Goal: Information Seeking & Learning: Learn about a topic

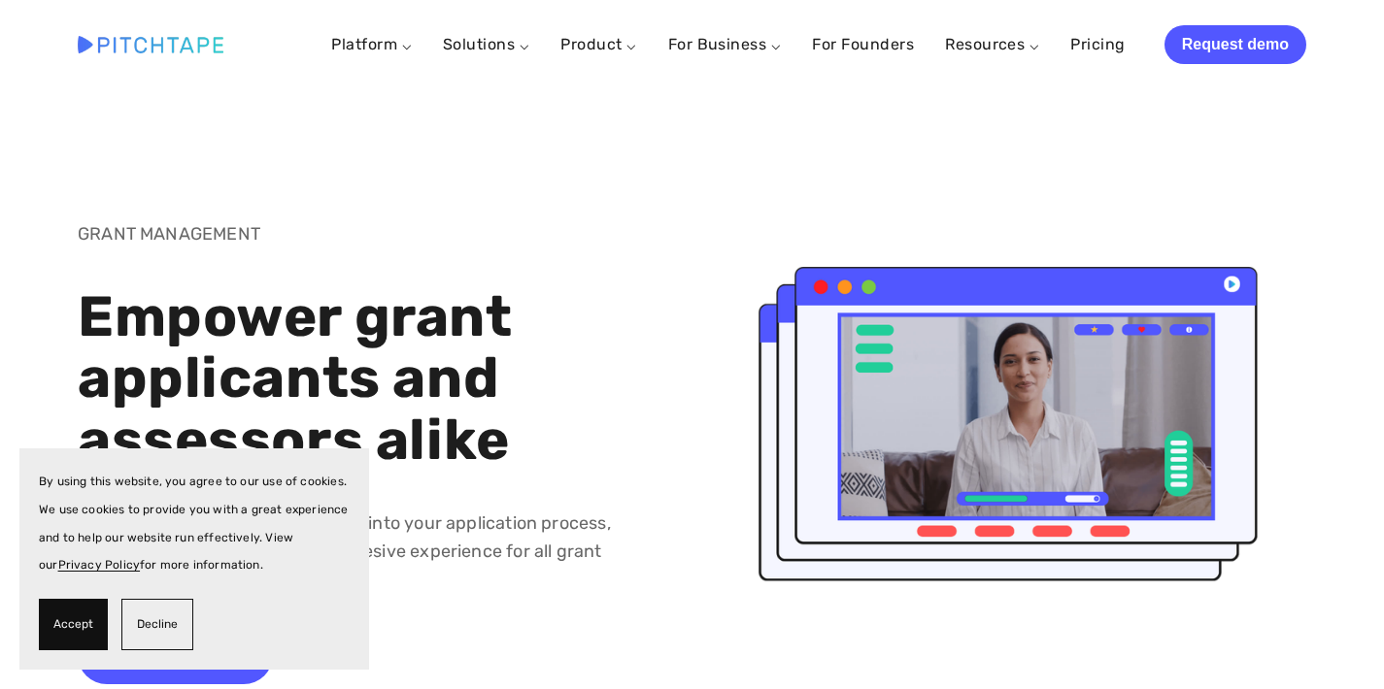
click at [159, 623] on span "Decline" at bounding box center [157, 625] width 41 height 28
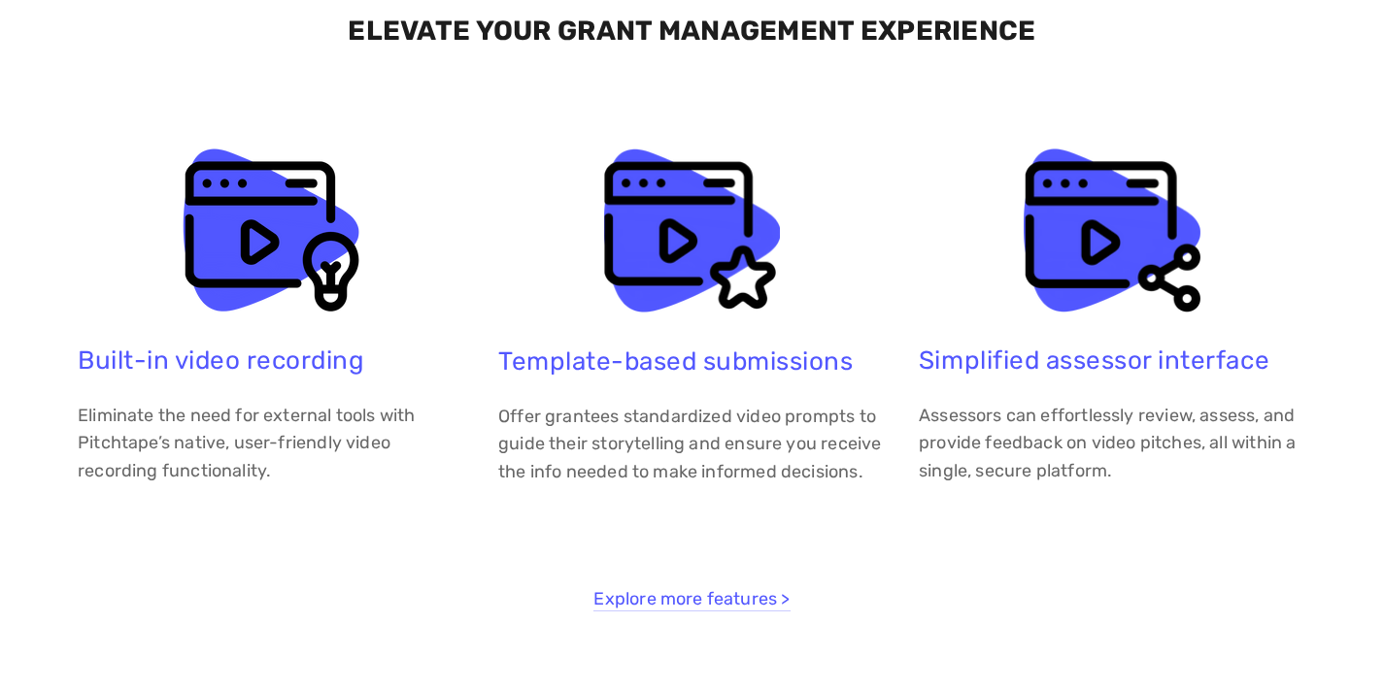
scroll to position [3614, 0]
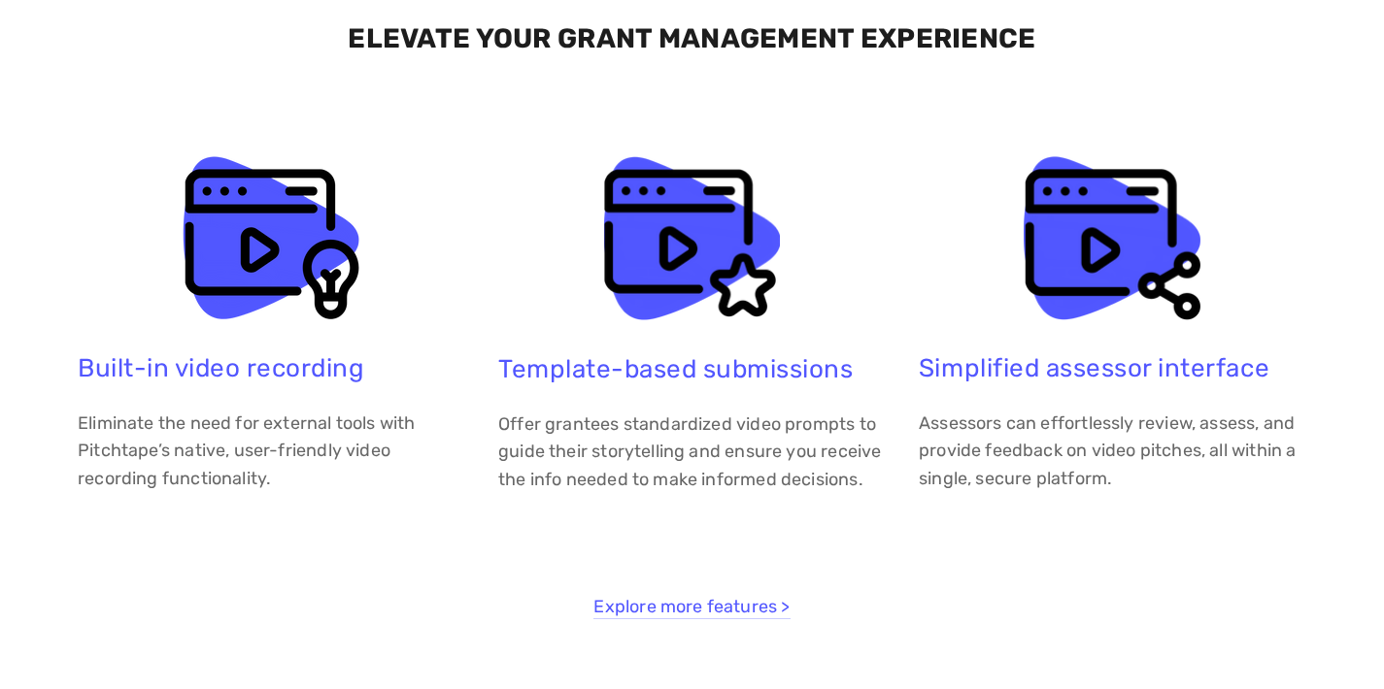
click at [573, 462] on p "Offer grantees standardized video prompts to guide their storytelling and ensur…" at bounding box center [691, 453] width 387 height 84
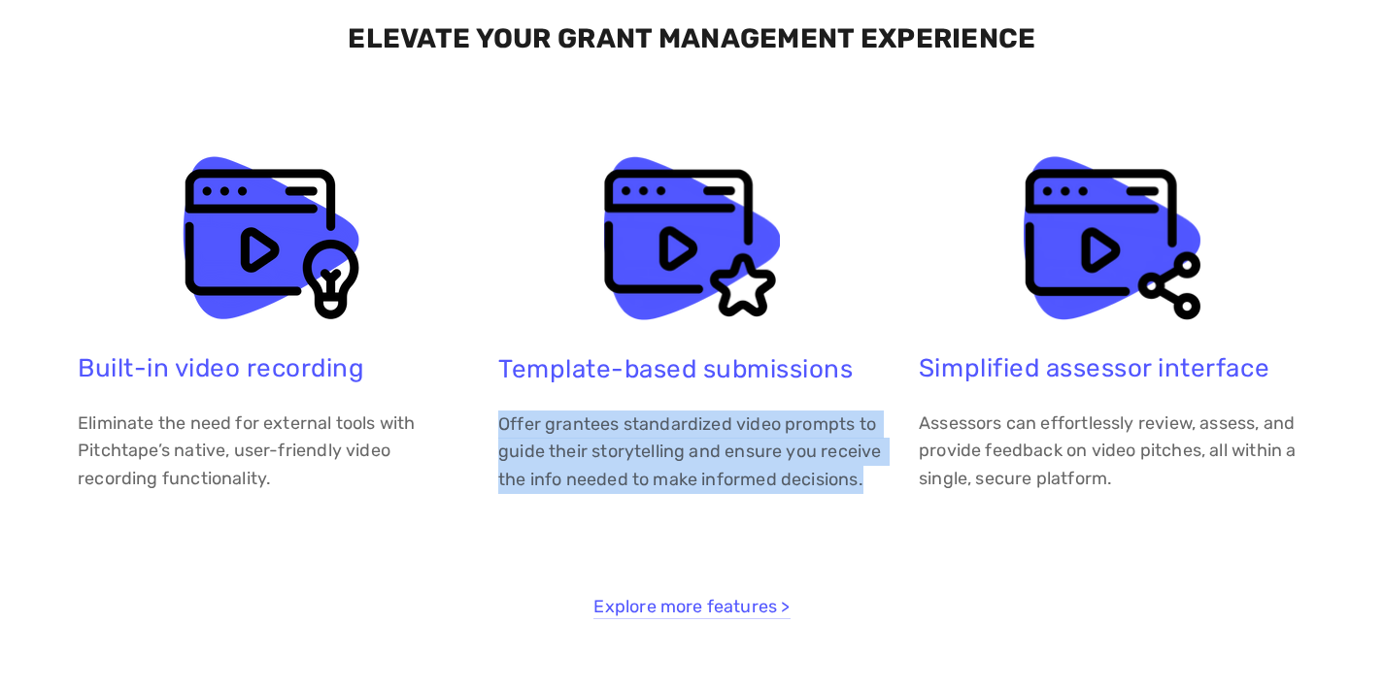
click at [573, 462] on p "Offer grantees standardized video prompts to guide their storytelling and ensur…" at bounding box center [691, 453] width 387 height 84
click at [621, 458] on p "Offer grantees standardized video prompts to guide their storytelling and ensur…" at bounding box center [691, 453] width 387 height 84
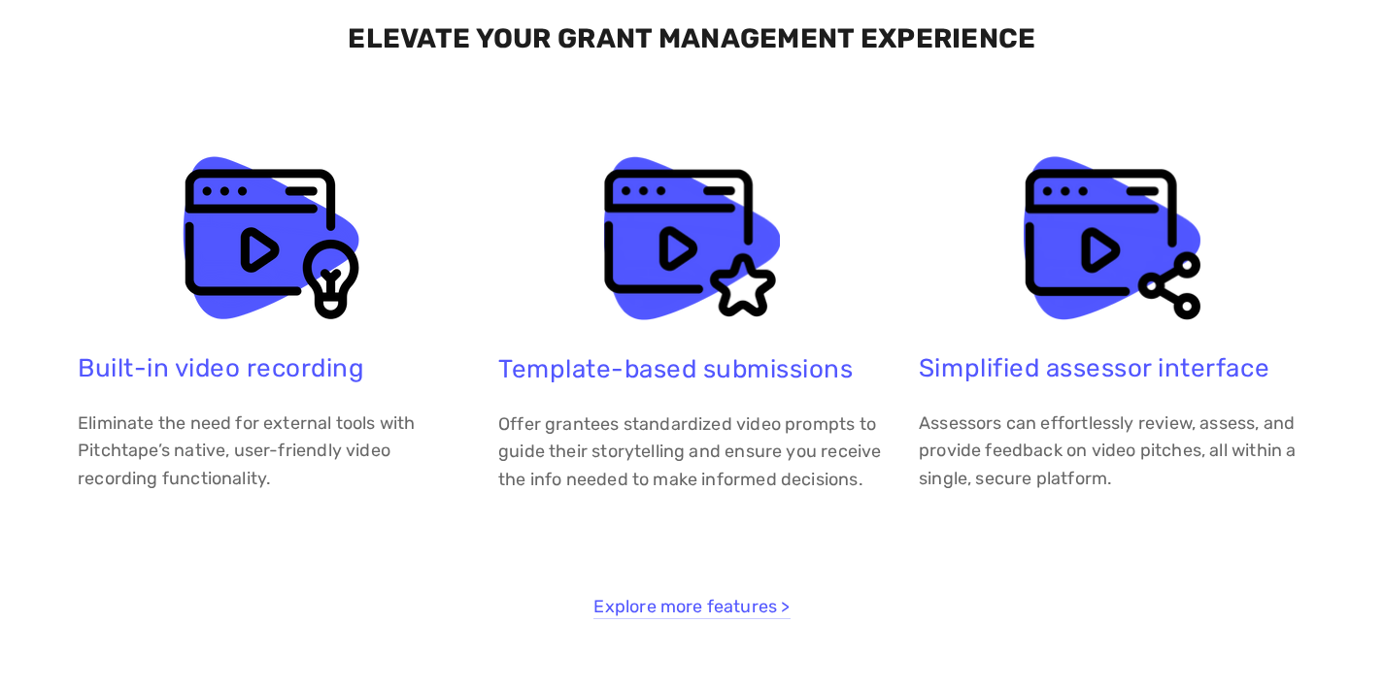
click at [939, 417] on p "Assessors can effortlessly review, assess, and provide feedback on video pitche…" at bounding box center [1112, 452] width 387 height 84
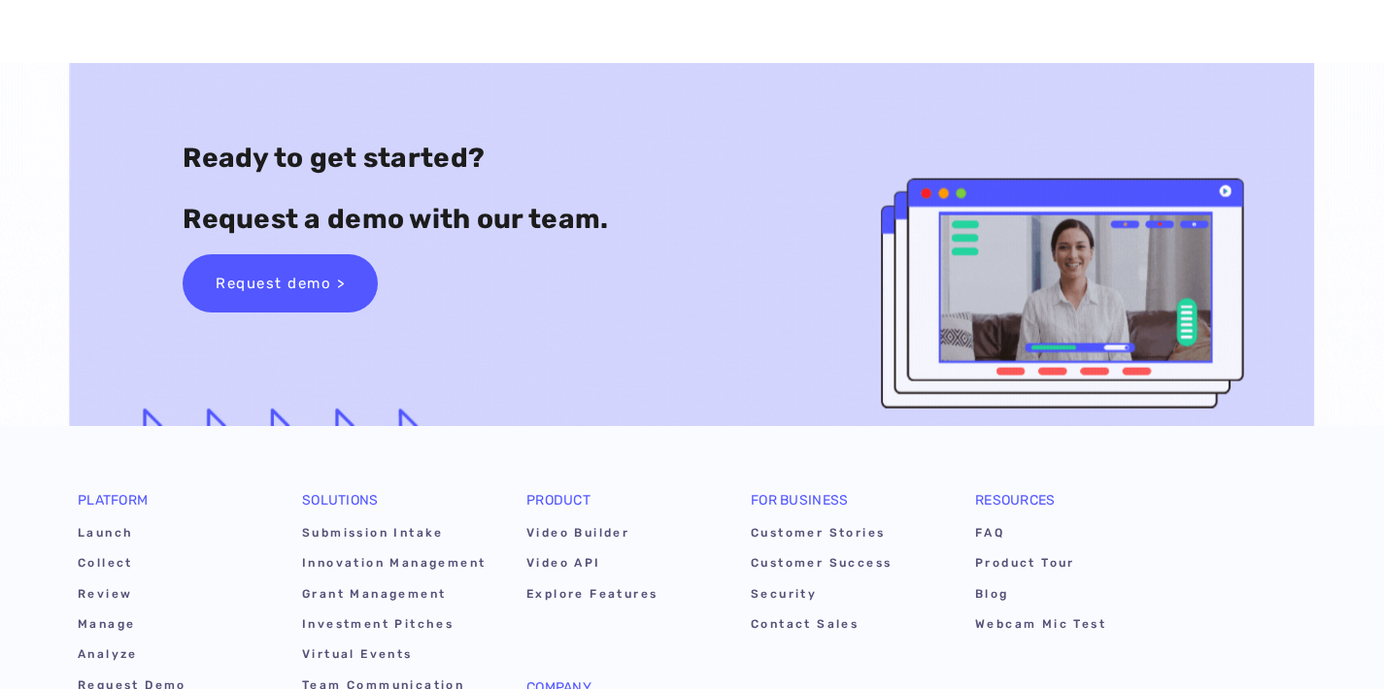
scroll to position [5404, 0]
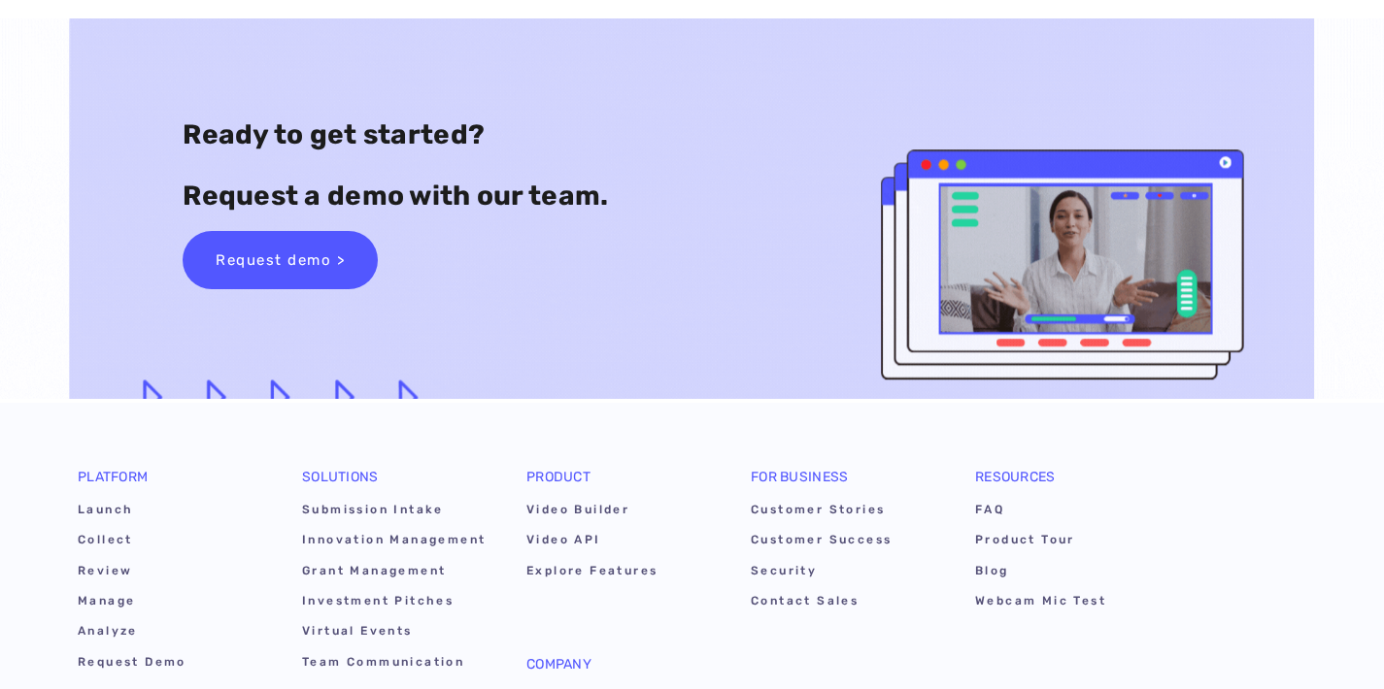
click at [1139, 252] on div "Request demo >" at bounding box center [745, 260] width 1124 height 58
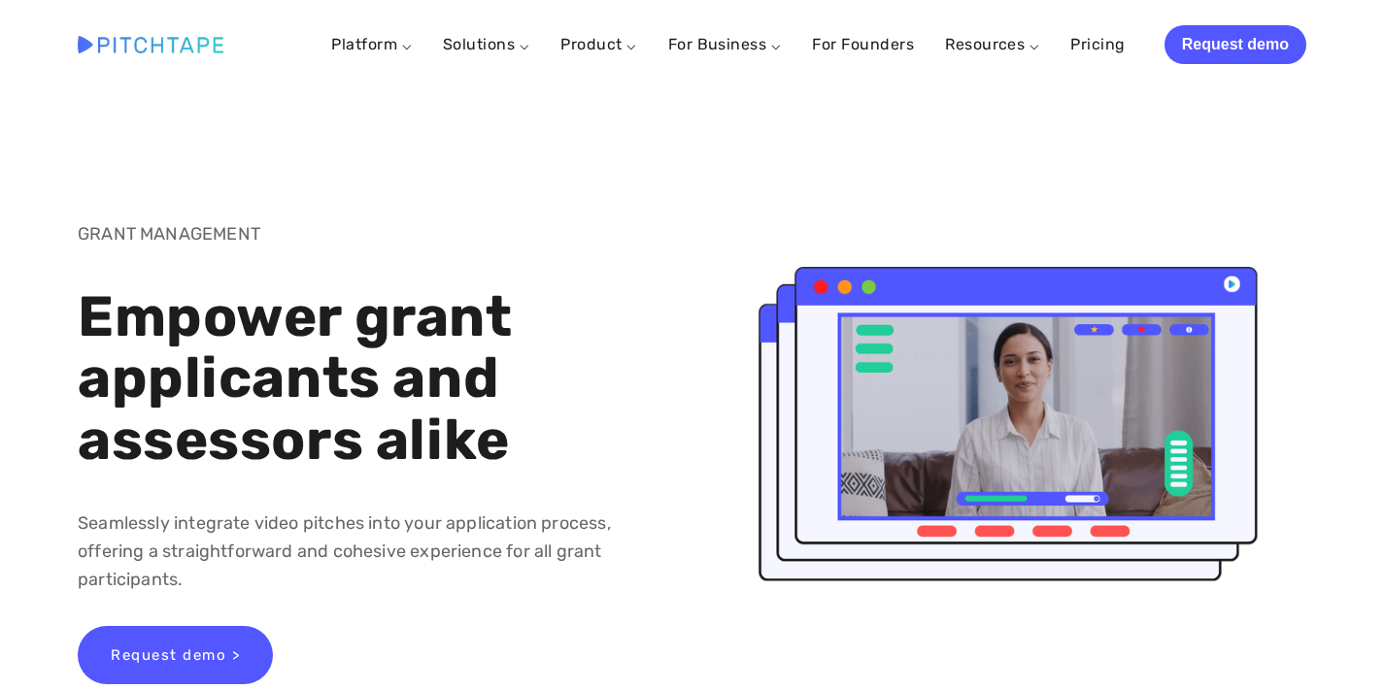
scroll to position [0, 0]
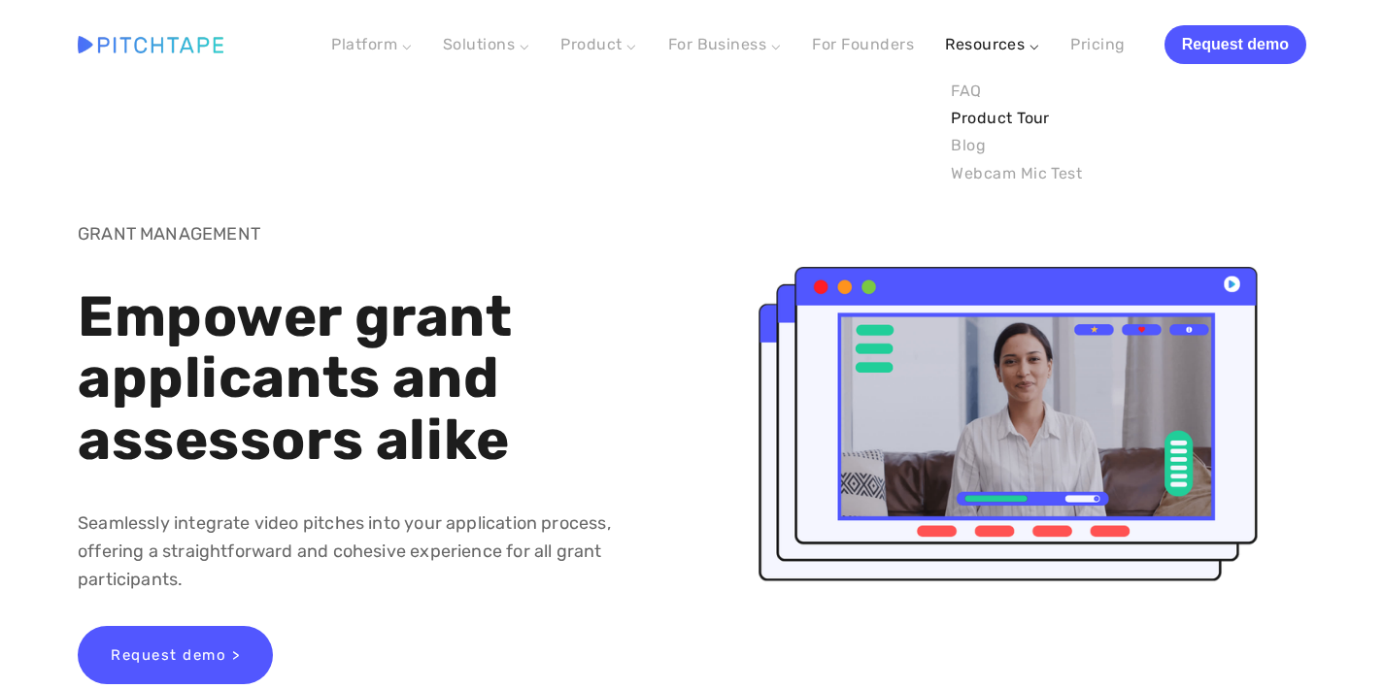
click at [990, 116] on link "Product Tour" at bounding box center [1016, 118] width 143 height 27
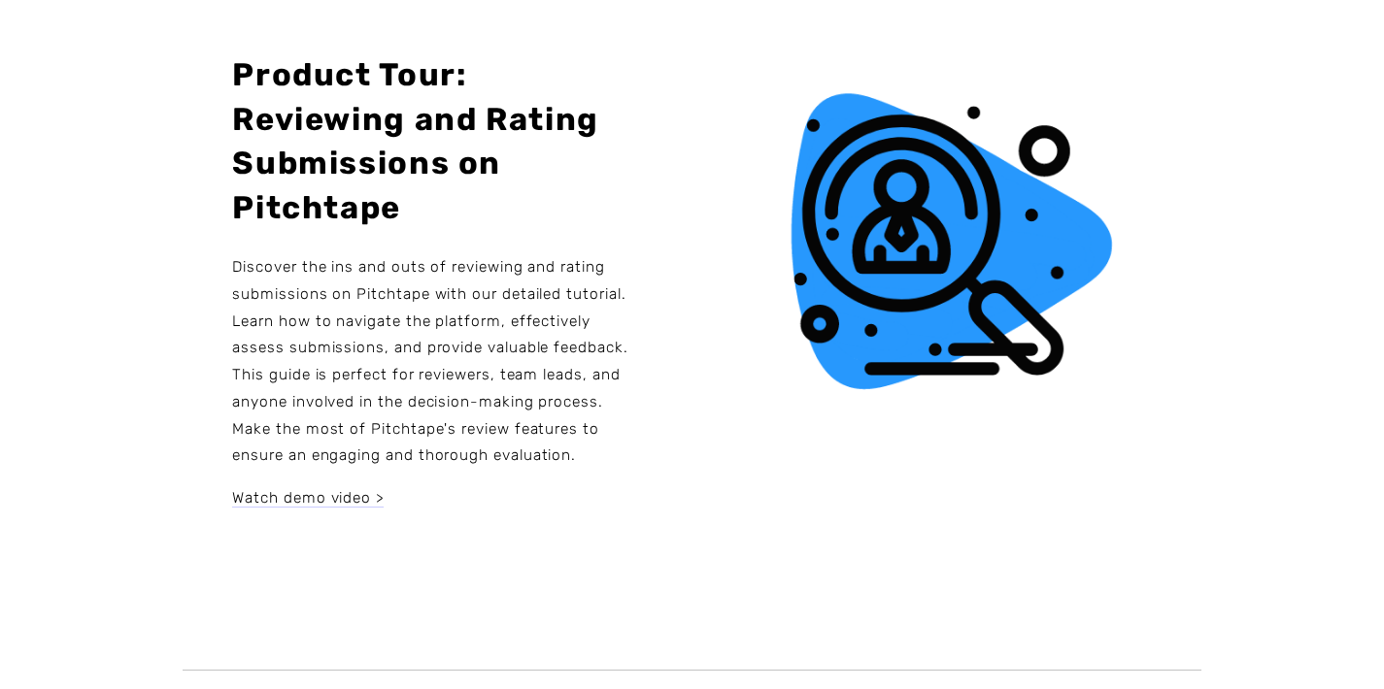
scroll to position [1431, 0]
click at [322, 508] on link "Watch demo video >" at bounding box center [308, 497] width 151 height 19
